Goal: Task Accomplishment & Management: Complete application form

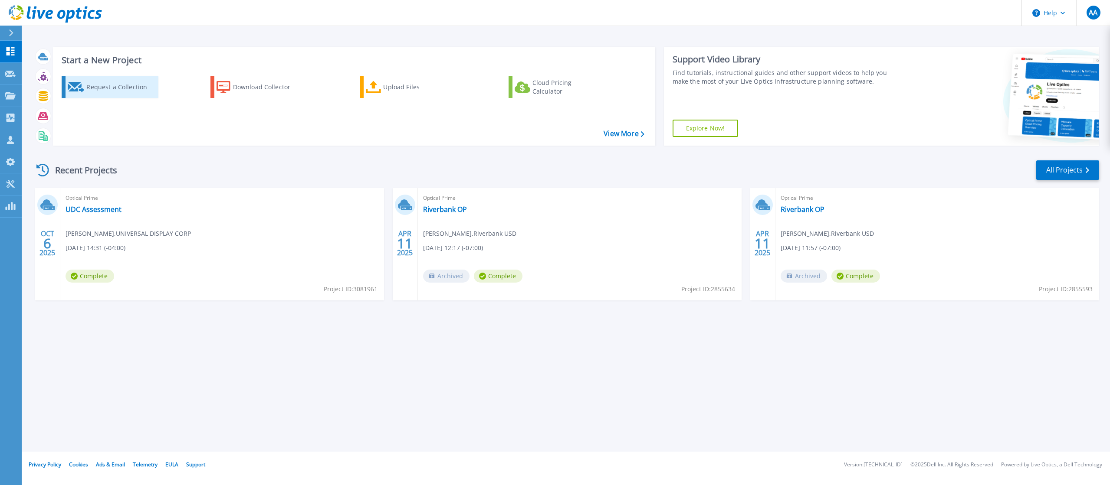
click at [114, 86] on div "Request a Collection" at bounding box center [120, 87] width 69 height 17
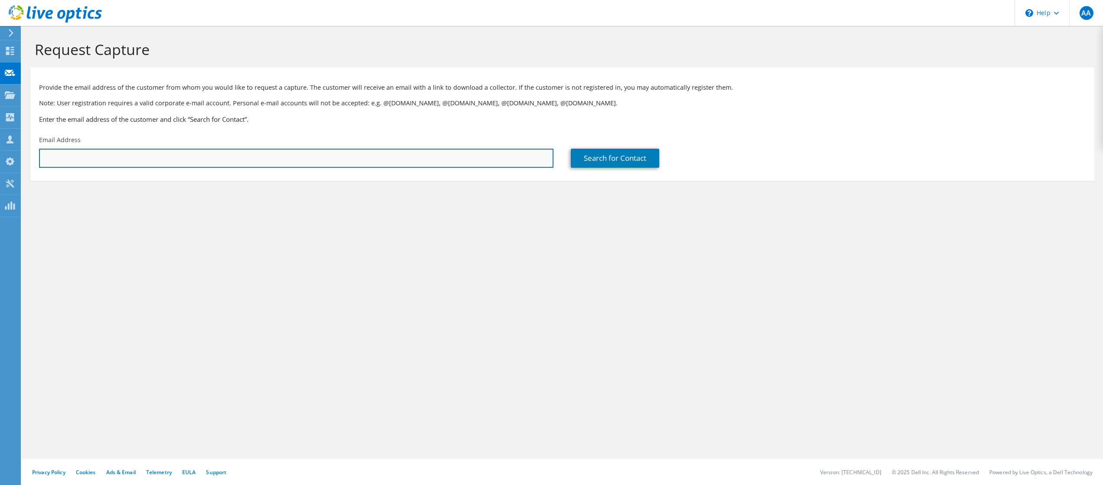
click at [74, 155] on input "text" at bounding box center [296, 158] width 514 height 19
paste input "Jamie.Yorke@safelite.com"
type input "Jamie.Yorke@safelite.com"
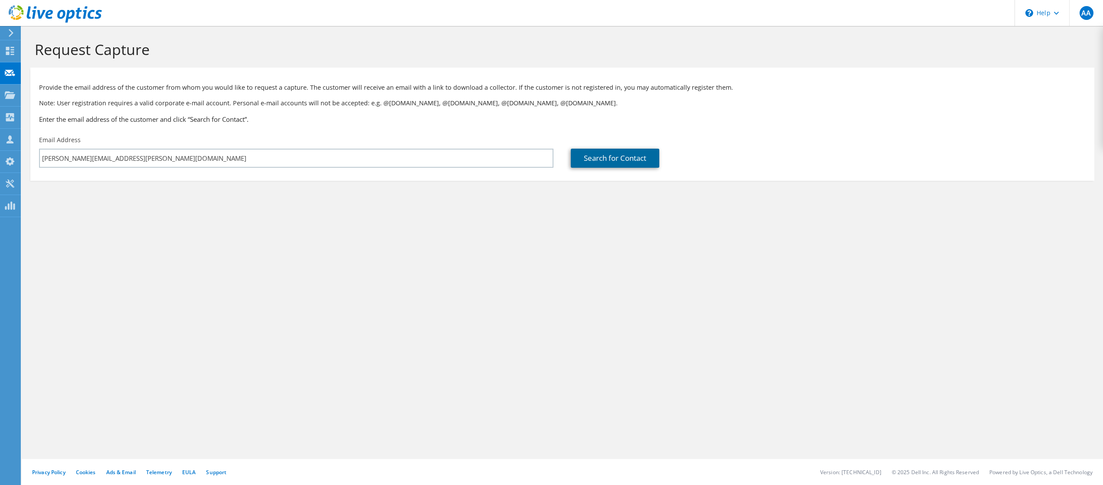
click at [607, 159] on link "Search for Contact" at bounding box center [615, 158] width 88 height 19
type input "Safelite Auto Glass"
type input "Jamie"
type input "Yorke(NJ)"
type input "United States"
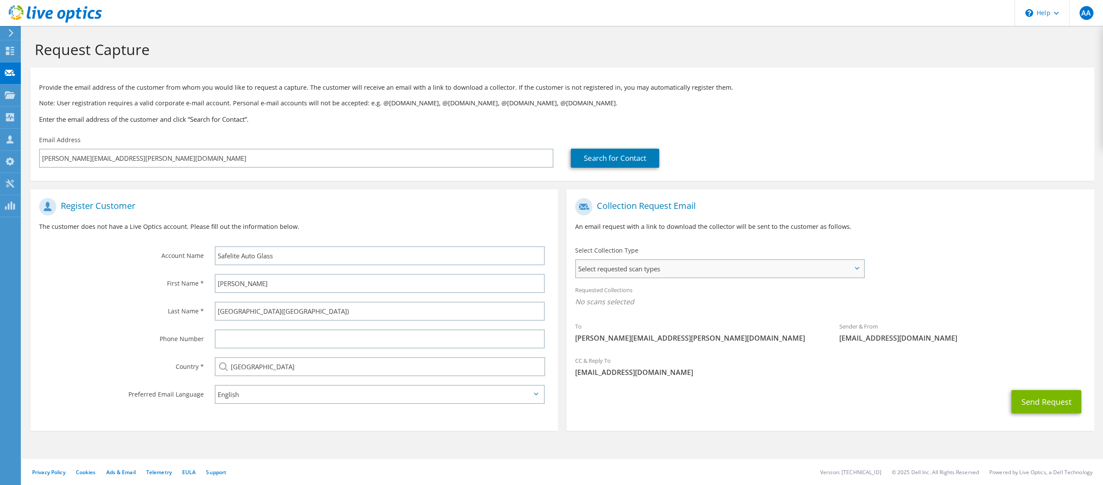
click at [664, 265] on span "Select requested scan types" at bounding box center [720, 268] width 288 height 17
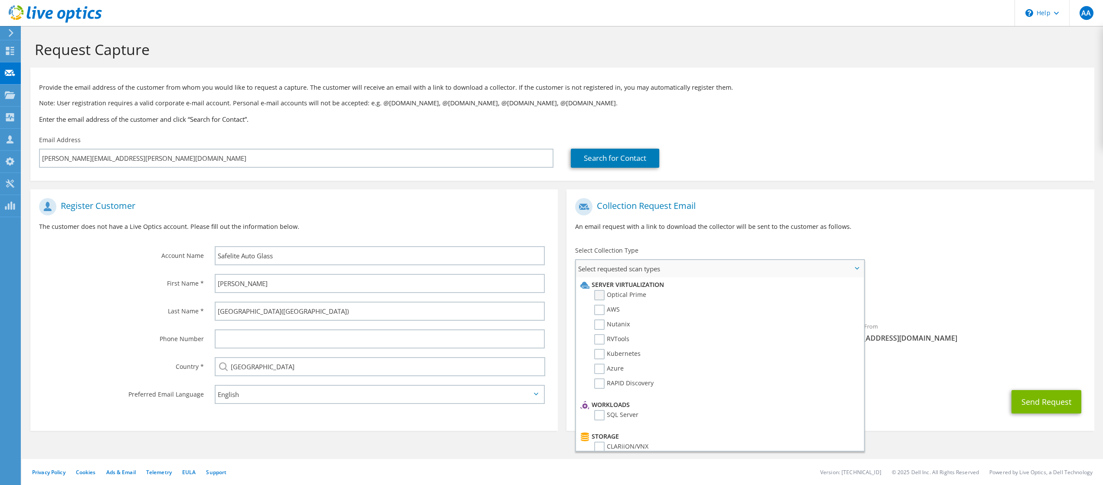
click at [635, 299] on label "Optical Prime" at bounding box center [620, 295] width 52 height 10
click at [0, 0] on input "Optical Prime" at bounding box center [0, 0] width 0 height 0
click at [980, 337] on span "liveoptics@liveoptics.com" at bounding box center [962, 341] width 246 height 10
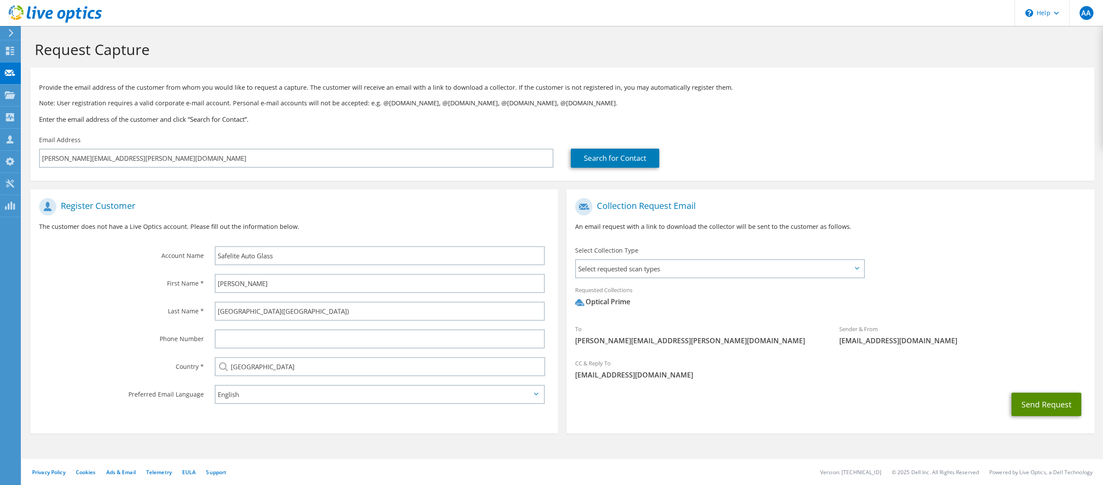
click at [1041, 403] on button "Send Request" at bounding box center [1047, 404] width 70 height 23
